Goal: Communication & Community: Answer question/provide support

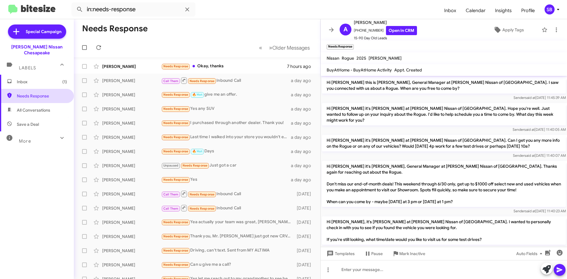
scroll to position [129, 0]
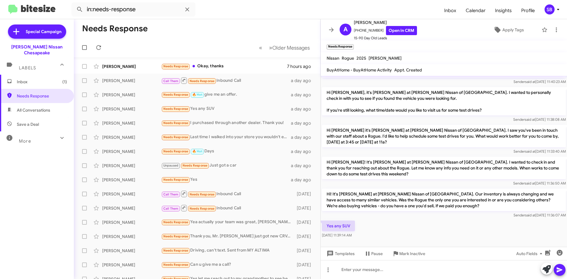
click at [31, 107] on span "All Conversations" at bounding box center [33, 110] width 33 height 6
type input "in:all-conversations"
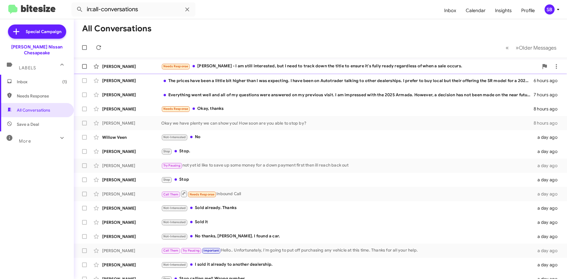
click at [273, 68] on div "Needs Response [PERSON_NAME] - I am still interested, but I need to track down …" at bounding box center [350, 66] width 378 height 7
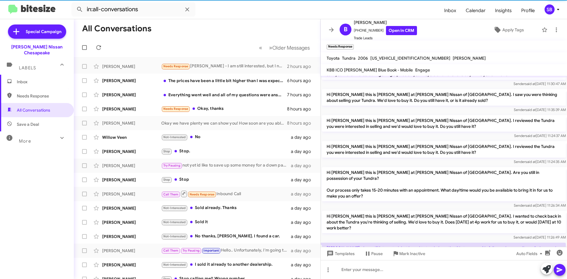
scroll to position [110, 0]
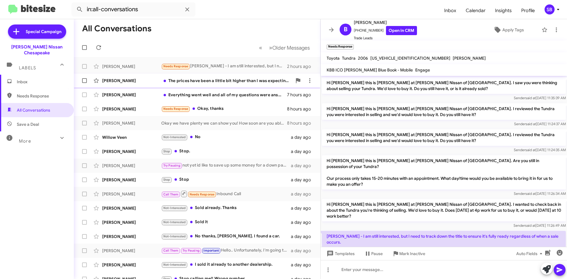
click at [215, 85] on div "[PERSON_NAME] The prices have been a little bit higher than I was expecting. I …" at bounding box center [197, 81] width 237 height 12
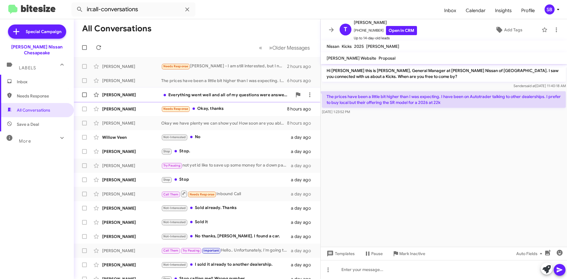
click at [234, 97] on div "Everything went well and all of my questions were answered on my previous visit…" at bounding box center [226, 95] width 131 height 6
